Goal: Task Accomplishment & Management: Manage account settings

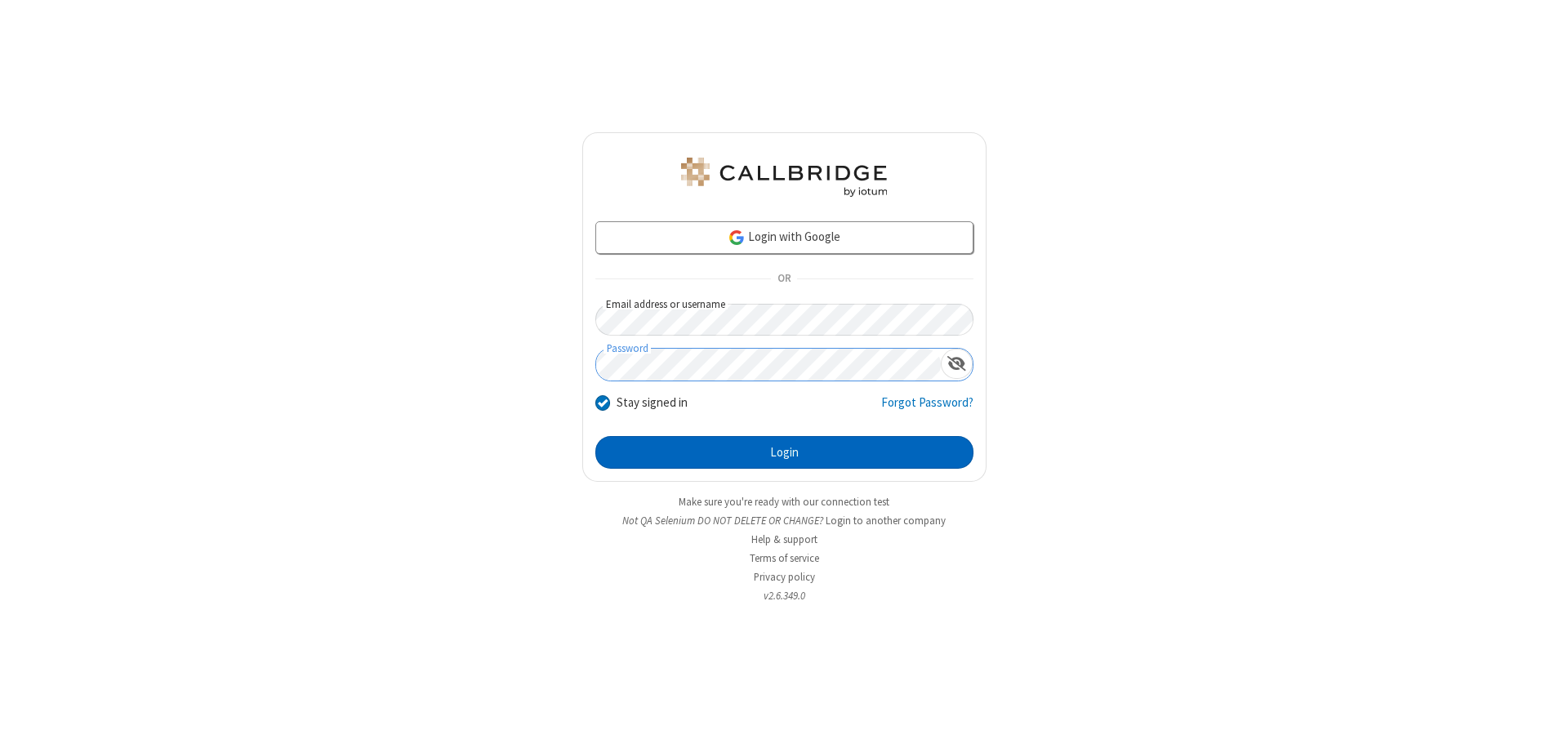
click at [784, 453] on button "Login" at bounding box center [784, 452] width 378 height 33
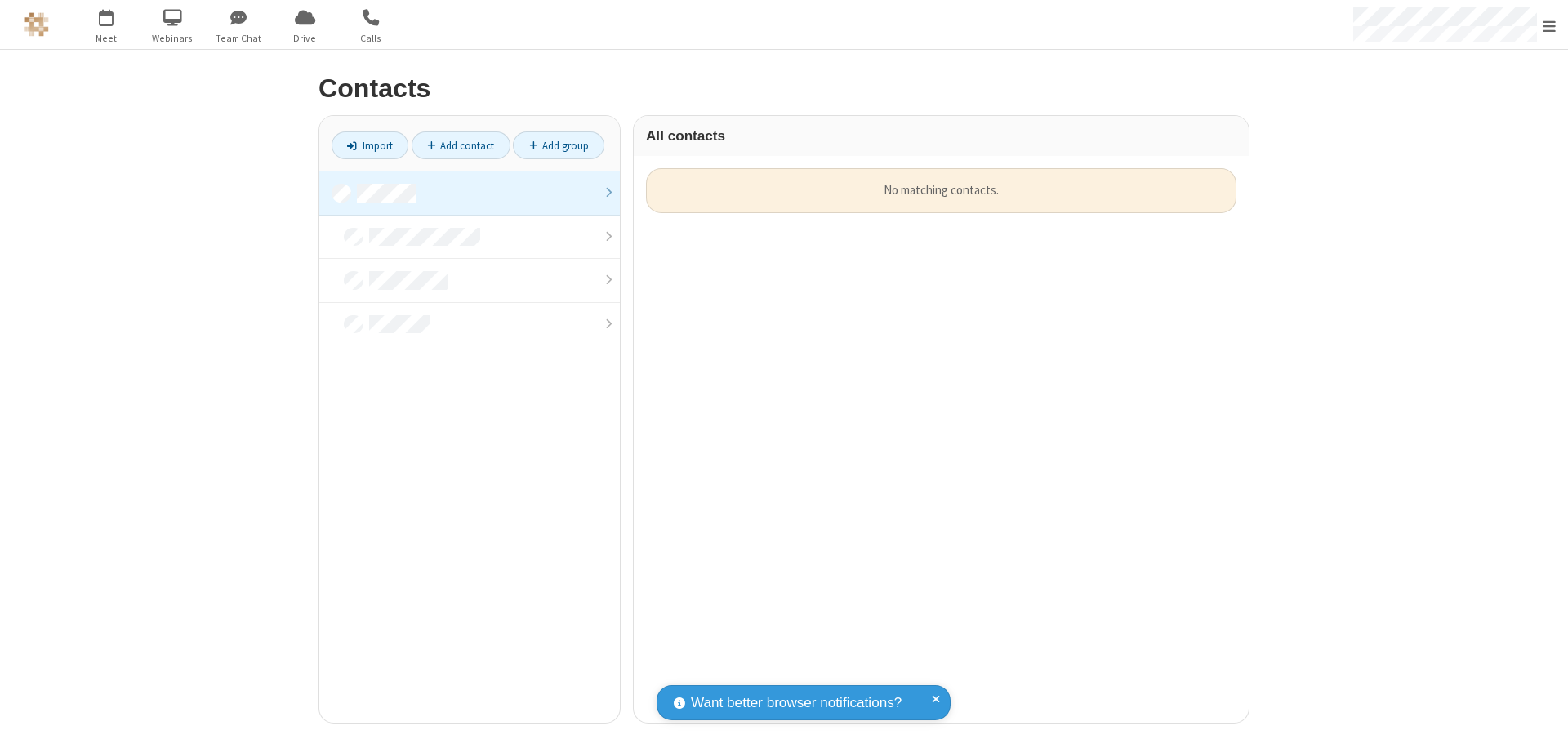
scroll to position [555, 602]
click at [470, 192] on link at bounding box center [470, 193] width 301 height 44
click at [460, 146] on link "Add contact" at bounding box center [461, 146] width 99 height 28
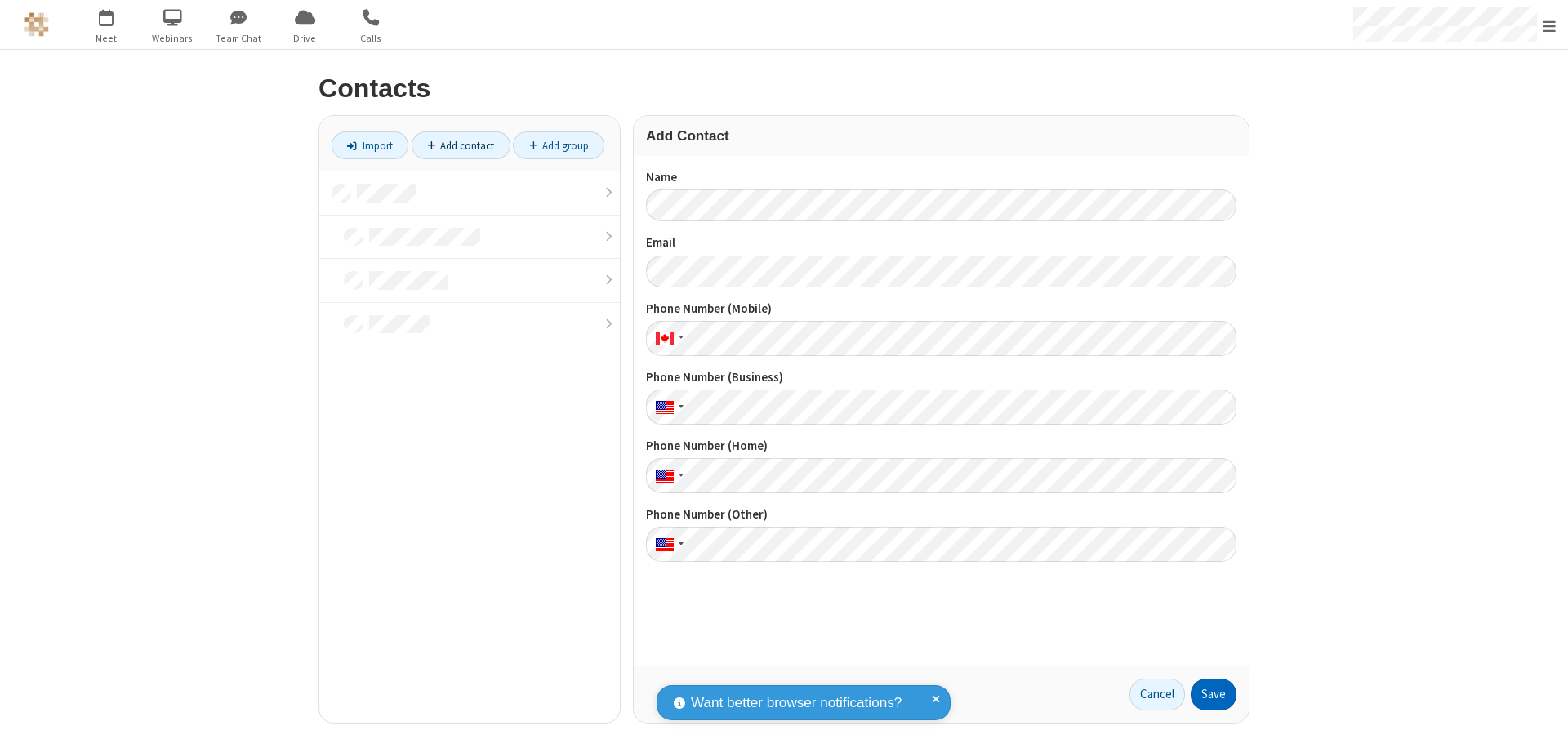
click at [1214, 694] on button "Save" at bounding box center [1213, 695] width 46 height 33
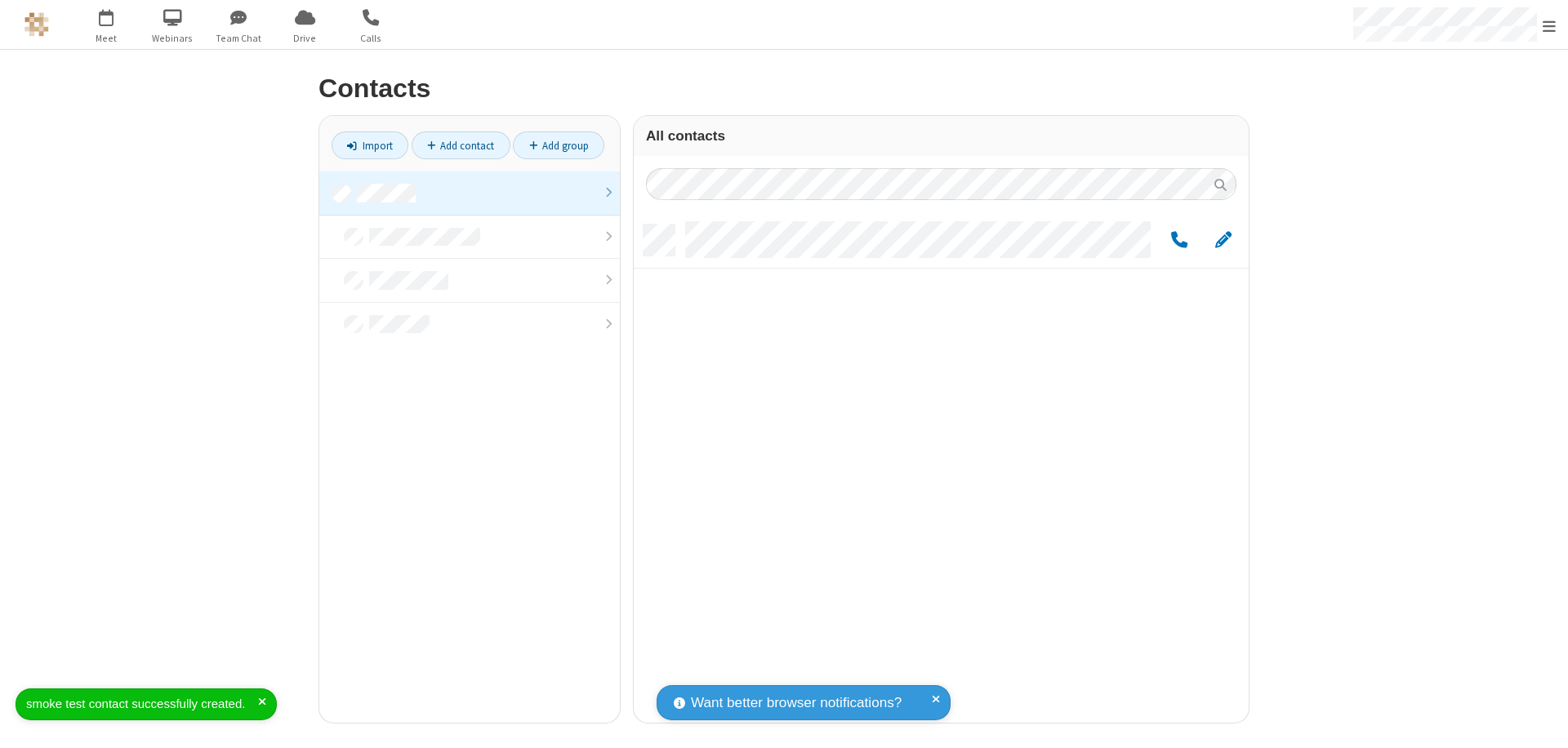
scroll to position [498, 602]
